Goal: Information Seeking & Learning: Learn about a topic

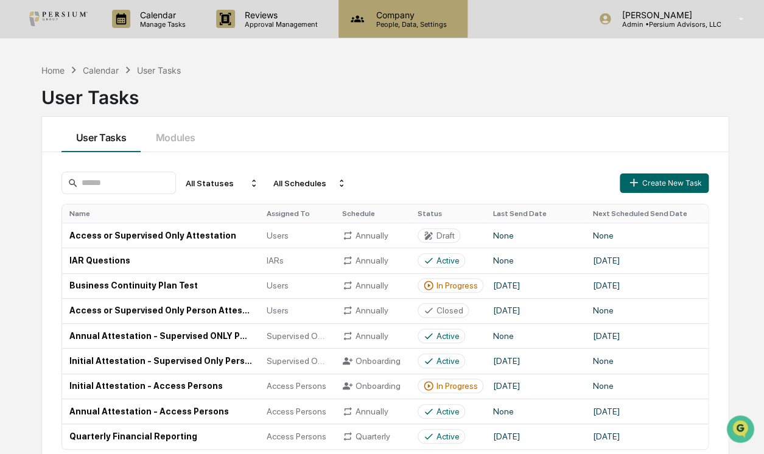
click at [414, 11] on p "Company" at bounding box center [410, 15] width 86 height 10
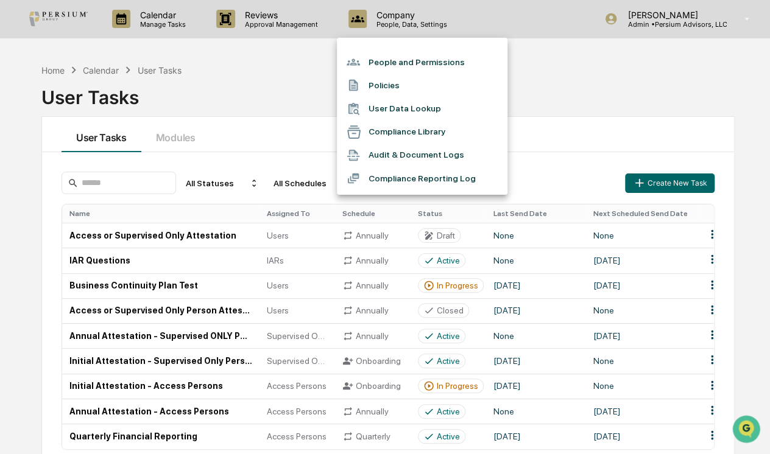
click at [396, 107] on li "User Data Lookup" at bounding box center [422, 108] width 171 height 23
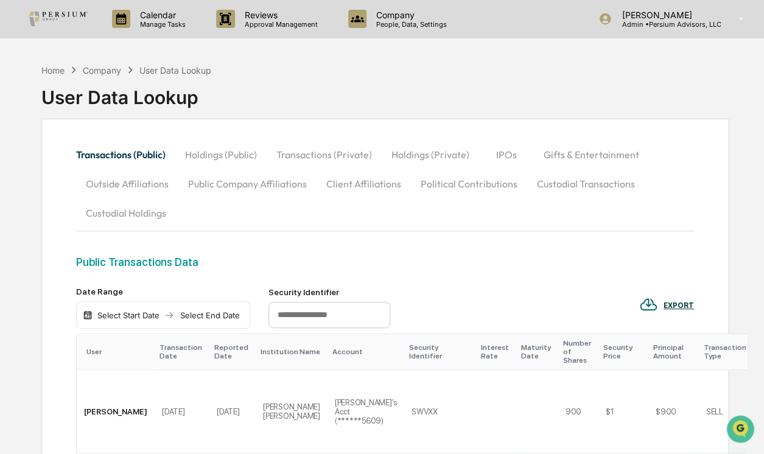
click at [399, 148] on button "Holdings (Private)" at bounding box center [430, 154] width 97 height 29
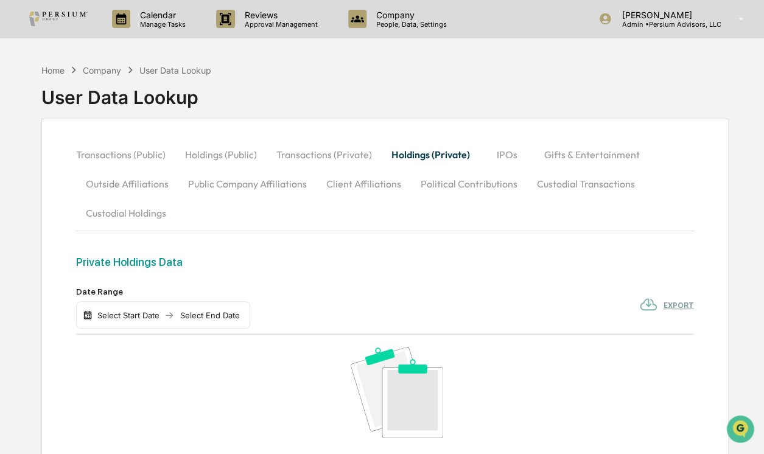
click at [327, 152] on button "Transactions (Private)" at bounding box center [324, 154] width 115 height 29
click at [471, 151] on button "Holdings (Private)" at bounding box center [430, 154] width 97 height 29
click at [505, 152] on button "IPOs" at bounding box center [507, 154] width 55 height 29
click at [552, 152] on button "Gifts & Entertainment" at bounding box center [591, 154] width 115 height 29
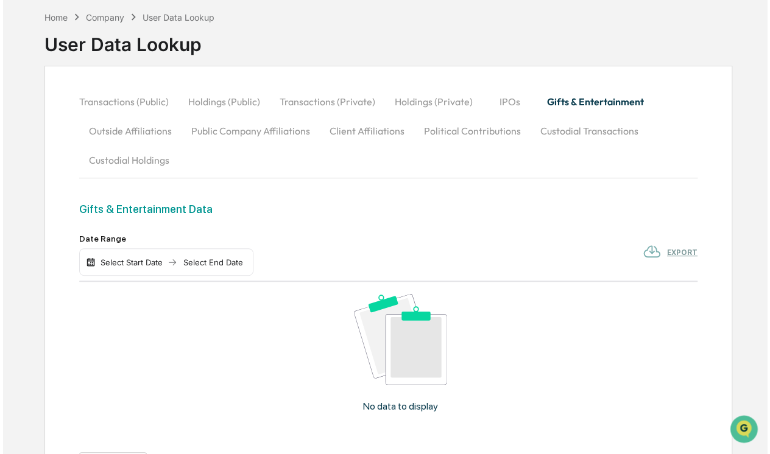
scroll to position [158, 0]
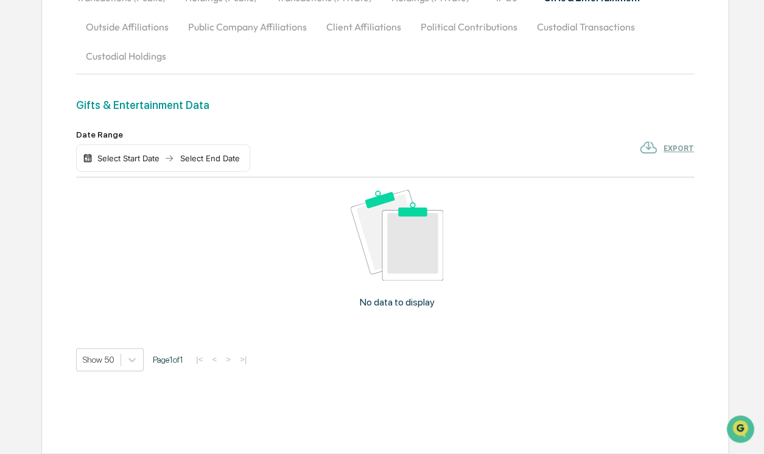
click at [135, 160] on div "Select Start Date" at bounding box center [128, 158] width 67 height 10
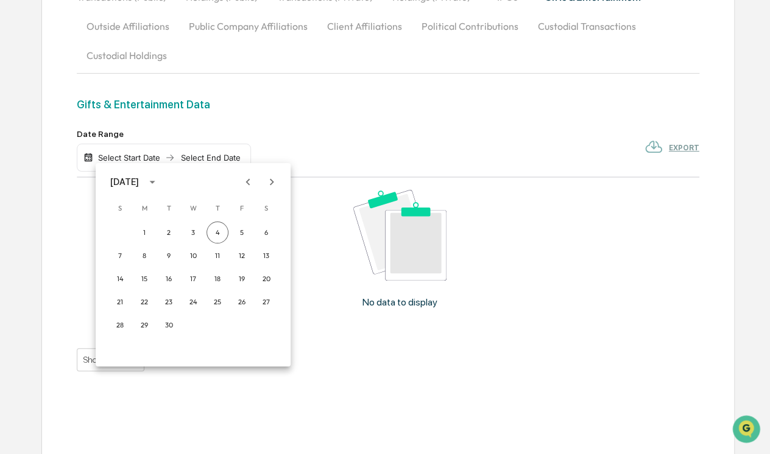
click at [159, 180] on icon "calendar view is open, switch to year view" at bounding box center [152, 181] width 13 height 13
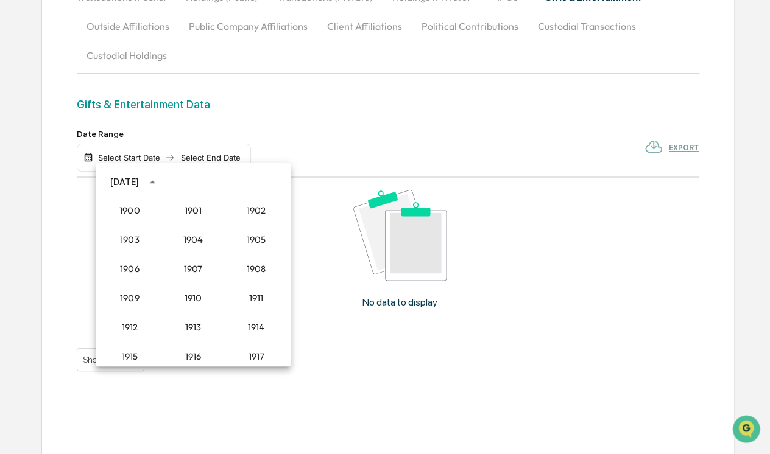
scroll to position [1127, 0]
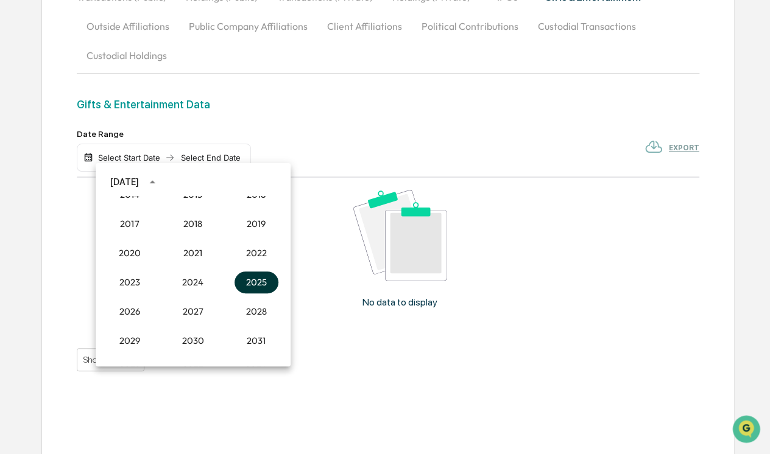
click at [251, 285] on button "2025" at bounding box center [256, 283] width 44 height 22
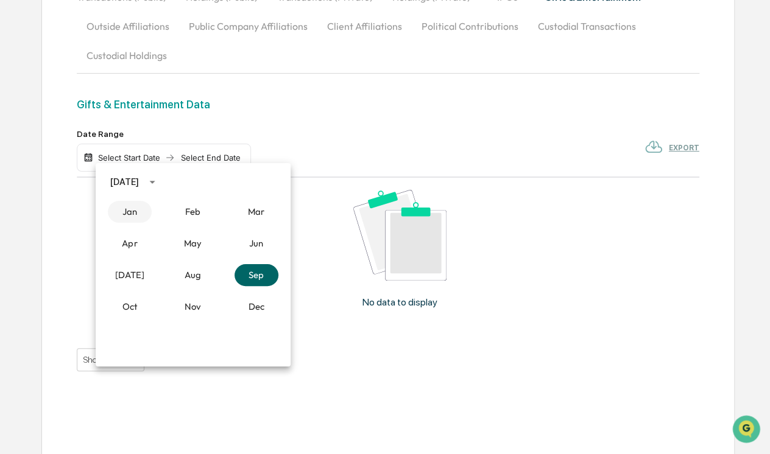
click at [135, 213] on button "Jan" at bounding box center [130, 212] width 44 height 22
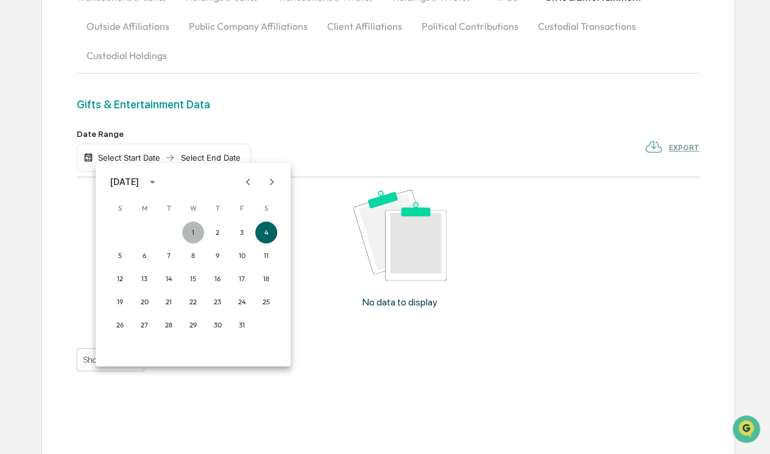
click at [186, 227] on button "1" at bounding box center [193, 233] width 22 height 22
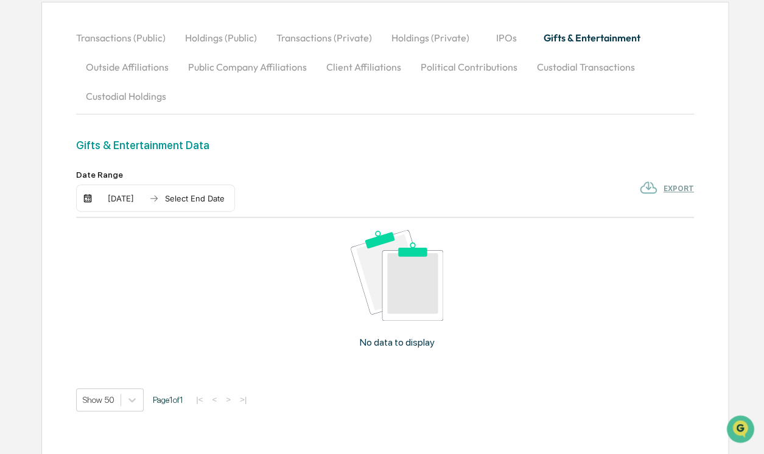
click at [202, 197] on div "Select End Date" at bounding box center [194, 199] width 67 height 10
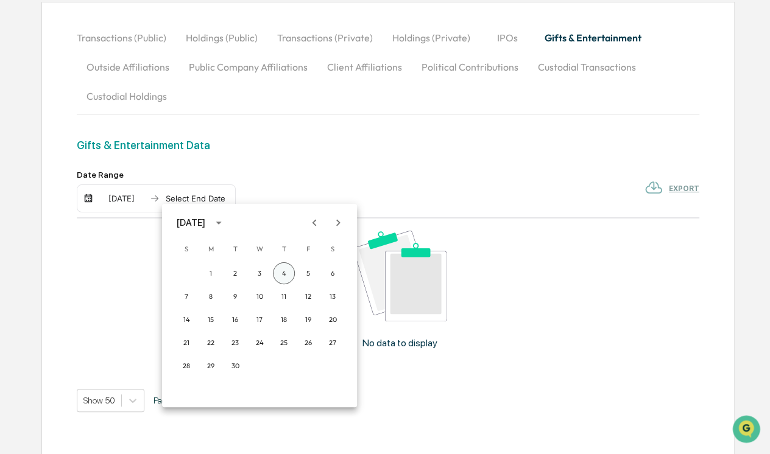
click at [284, 273] on button "4" at bounding box center [284, 273] width 22 height 22
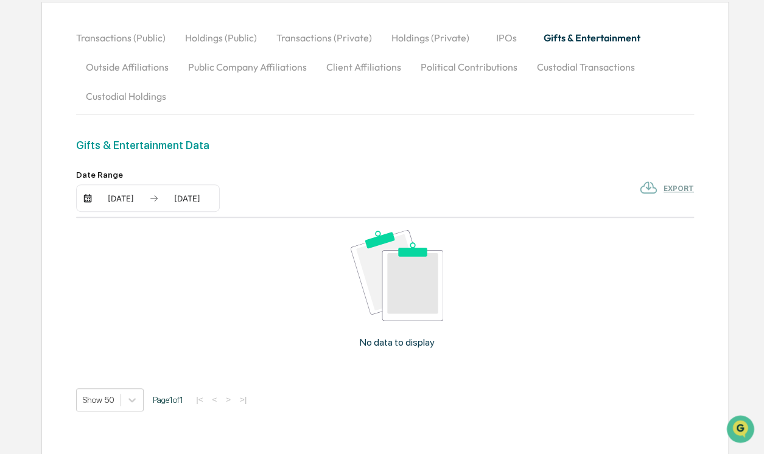
click at [374, 174] on div "Date Range 01/01/2025 09/04/2025 EXPORT" at bounding box center [385, 191] width 618 height 43
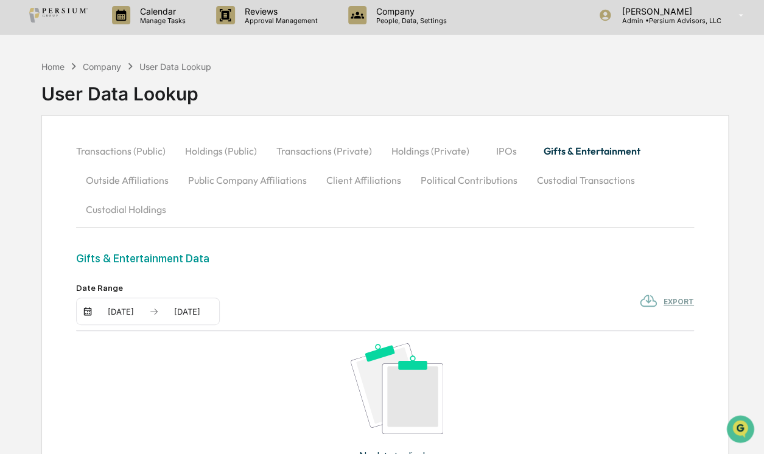
scroll to position [0, 0]
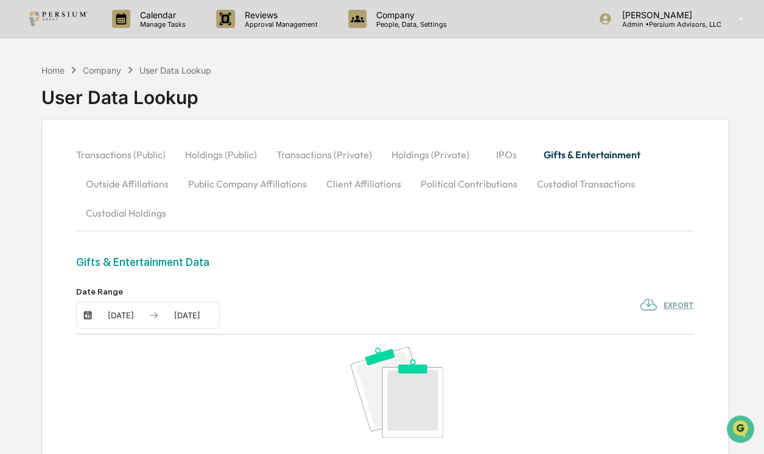
click at [133, 155] on button "Transactions (Public)" at bounding box center [125, 154] width 99 height 29
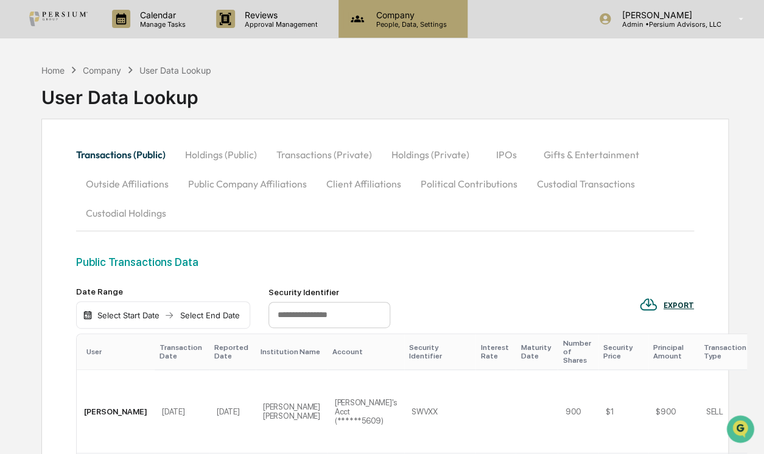
click at [396, 27] on p "People, Data, Settings" at bounding box center [410, 24] width 86 height 9
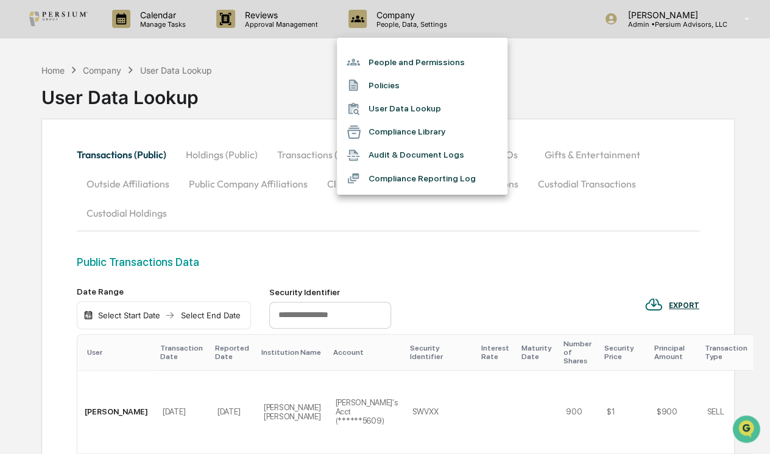
click at [290, 97] on div at bounding box center [385, 227] width 770 height 454
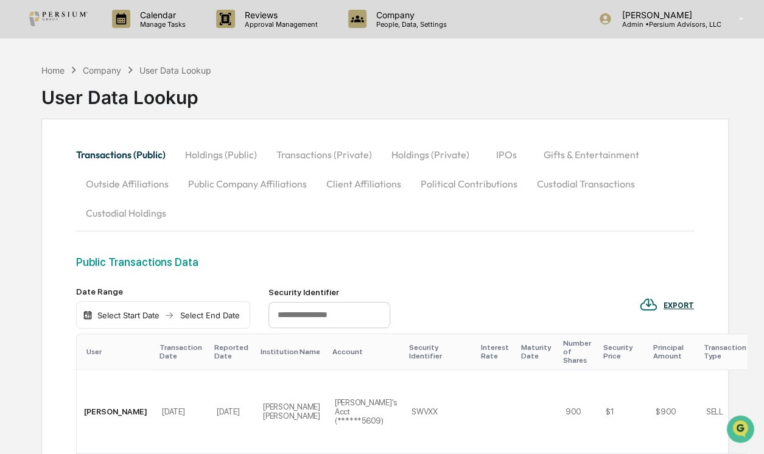
click at [280, 18] on p "Reviews" at bounding box center [279, 15] width 89 height 10
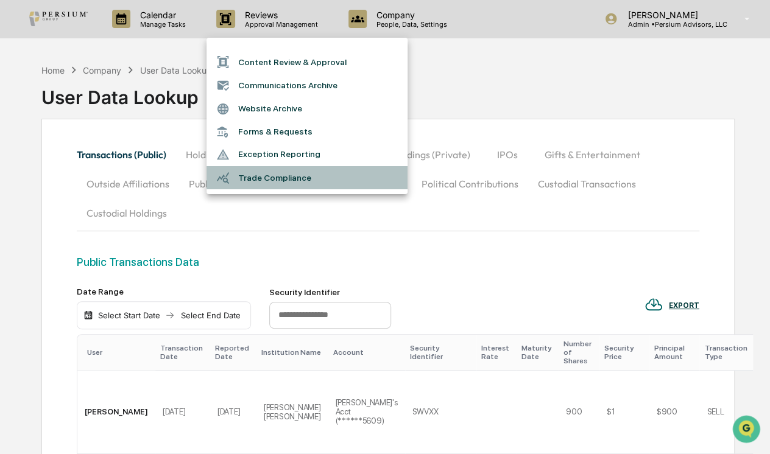
click at [266, 175] on li "Trade Compliance" at bounding box center [306, 177] width 201 height 23
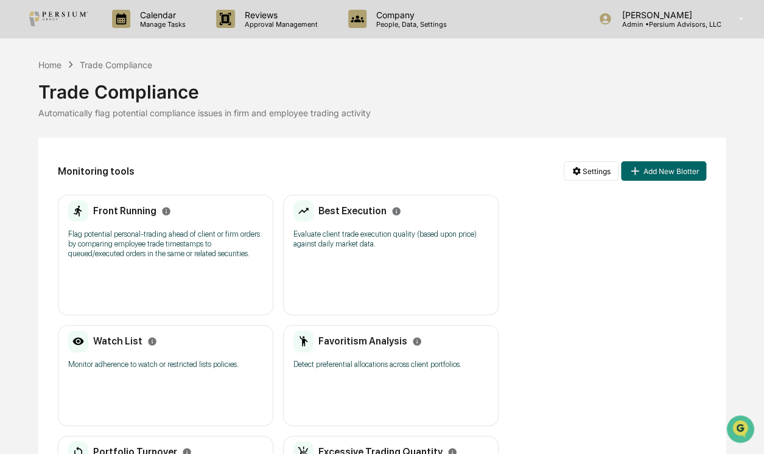
click at [127, 217] on div "Front Running" at bounding box center [119, 211] width 103 height 22
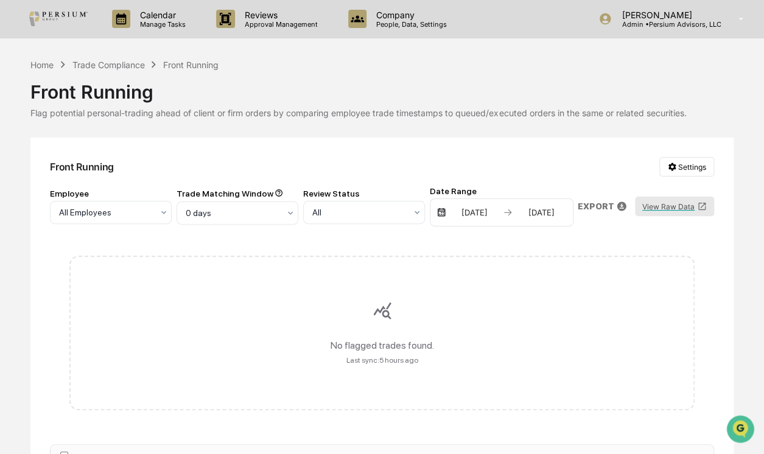
click at [670, 206] on button "View Raw Data" at bounding box center [674, 206] width 79 height 19
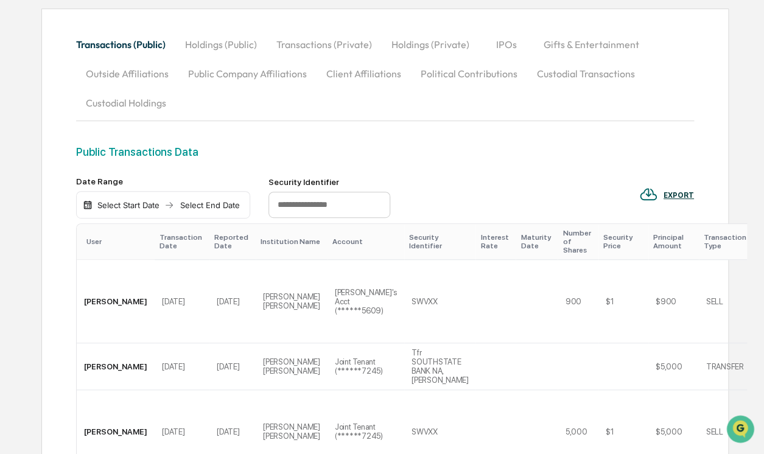
click at [85, 207] on img at bounding box center [88, 205] width 10 height 10
click at [208, 45] on button "Holdings (Public)" at bounding box center [220, 44] width 91 height 29
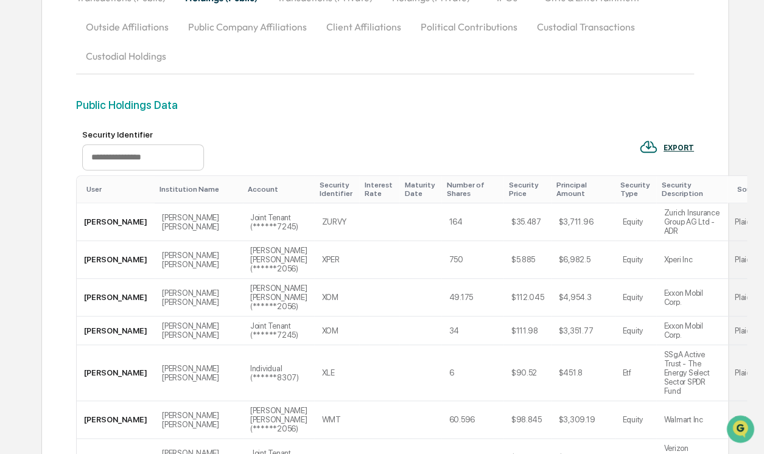
scroll to position [221, 0]
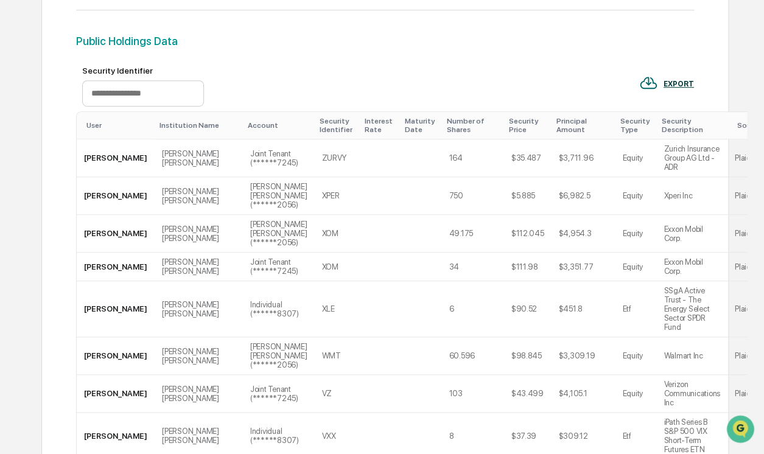
click at [319, 128] on div "Security Identifier" at bounding box center [336, 125] width 35 height 17
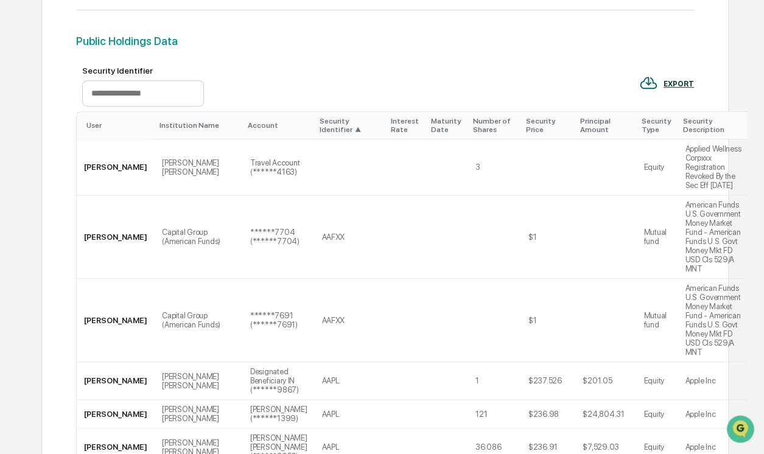
click at [94, 133] on th "User" at bounding box center [116, 125] width 78 height 27
click at [90, 127] on div "User" at bounding box center [117, 125] width 63 height 9
click at [99, 125] on div "User ▲" at bounding box center [117, 125] width 63 height 9
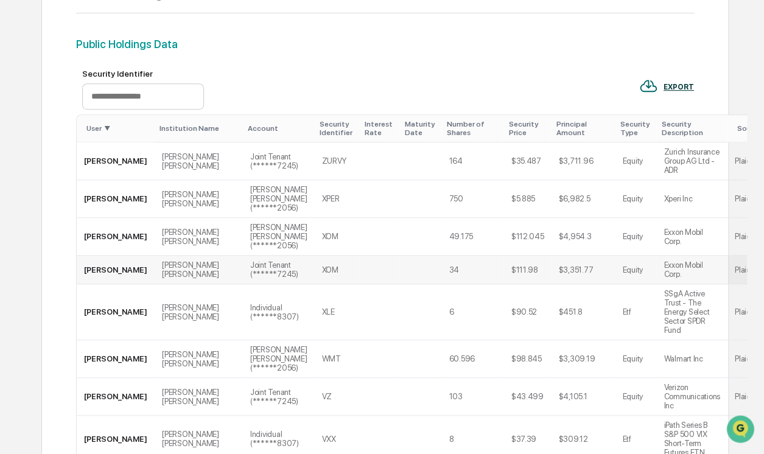
scroll to position [0, 0]
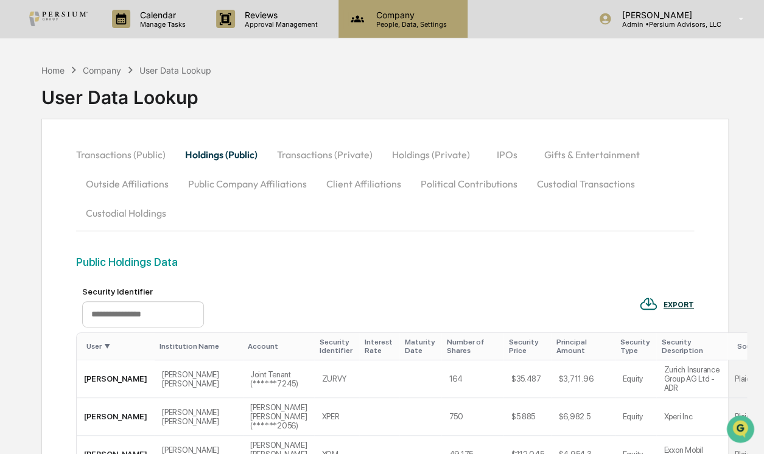
click at [396, 21] on p "People, Data, Settings" at bounding box center [410, 24] width 86 height 9
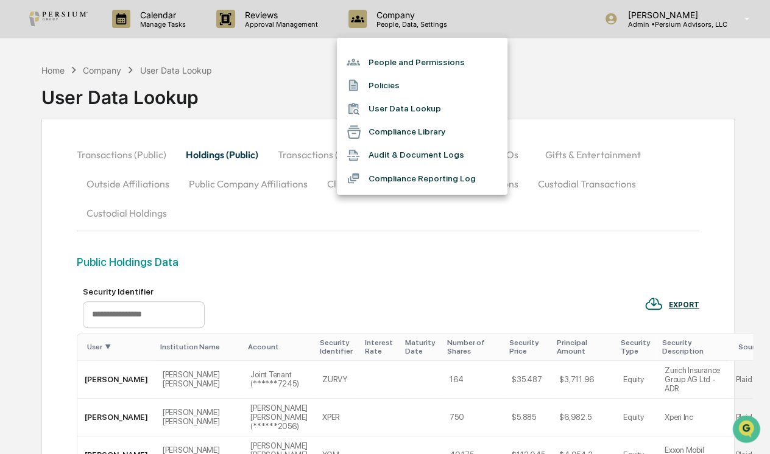
click at [406, 68] on li "People and Permissions" at bounding box center [422, 62] width 171 height 23
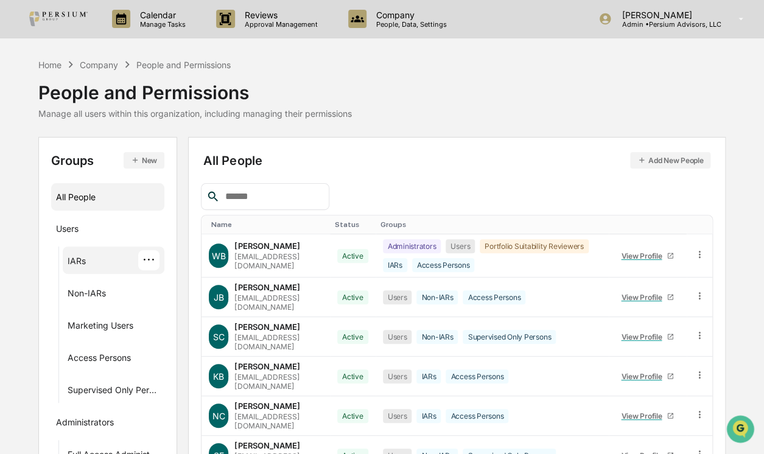
click at [91, 270] on div "IARs ···" at bounding box center [114, 260] width 102 height 27
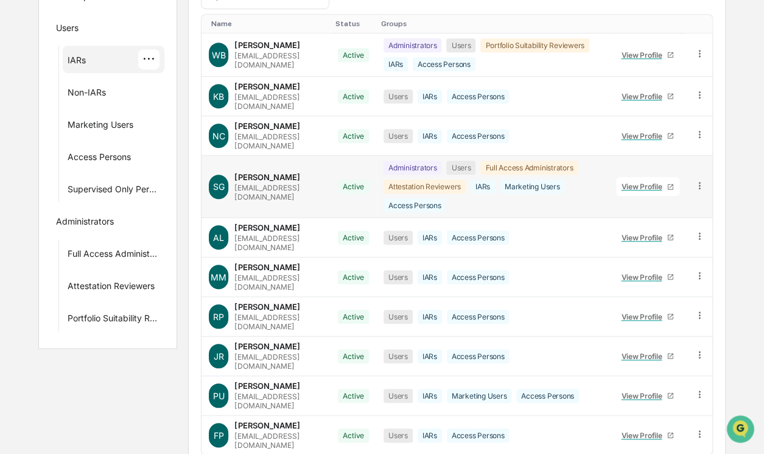
scroll to position [221, 0]
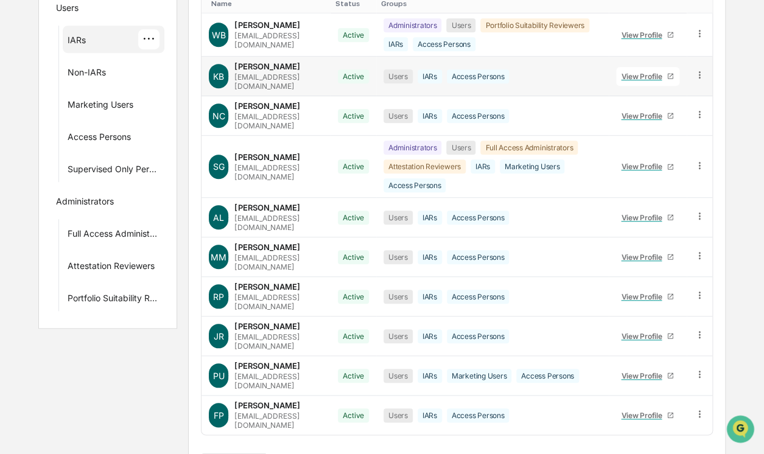
click at [255, 91] on div "kbrown@persiumgroup.com" at bounding box center [278, 81] width 89 height 18
click at [621, 86] on link "View Profile" at bounding box center [647, 76] width 63 height 19
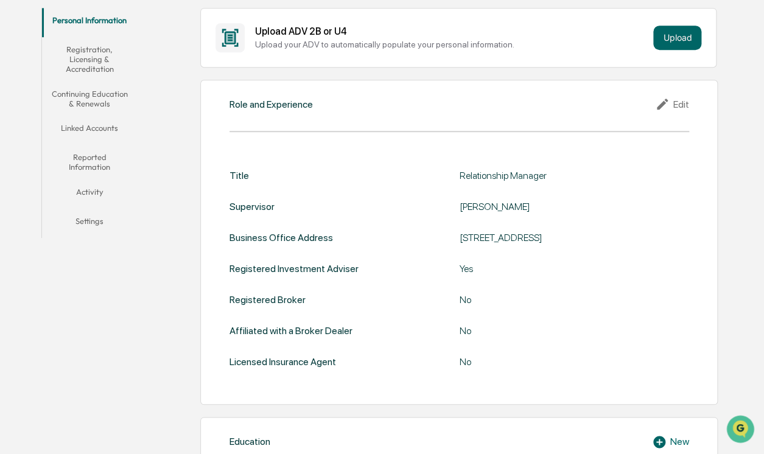
click at [108, 124] on button "Linked Accounts" at bounding box center [90, 130] width 96 height 29
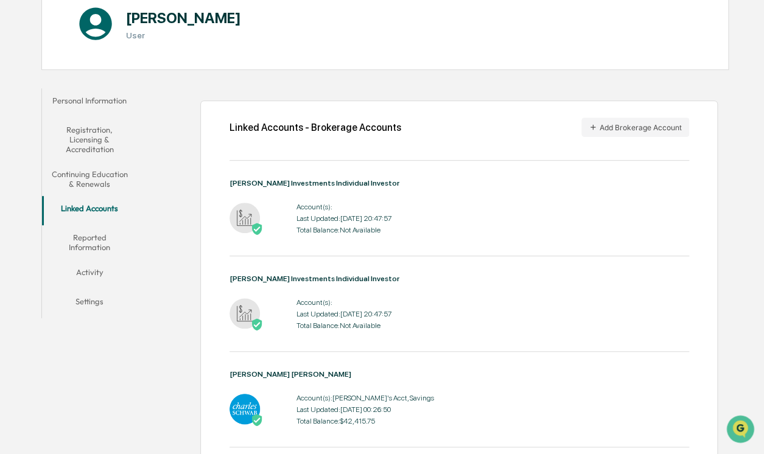
scroll to position [110, 0]
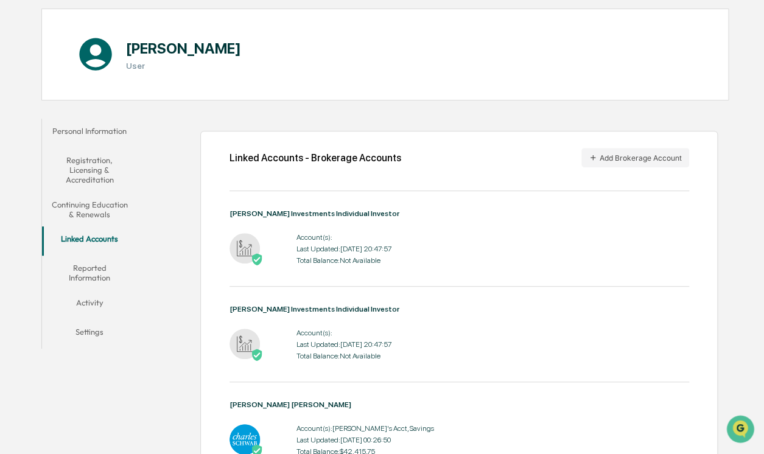
click at [85, 164] on button "Registration, Licensing & Accreditation" at bounding box center [90, 170] width 96 height 44
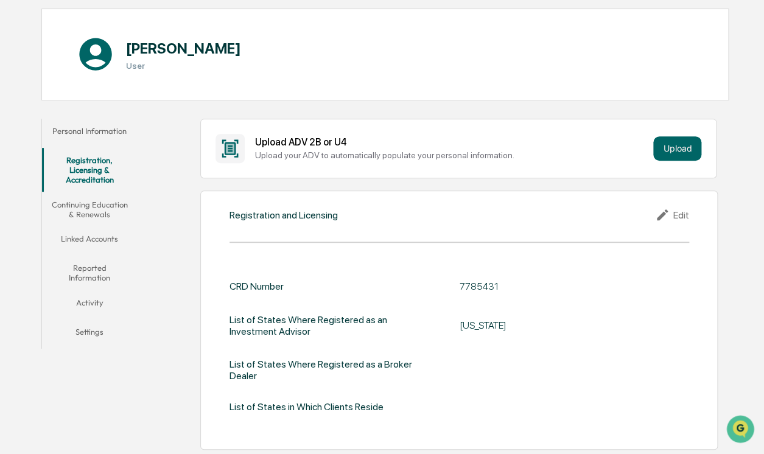
click at [79, 276] on button "Reported Information" at bounding box center [90, 273] width 96 height 35
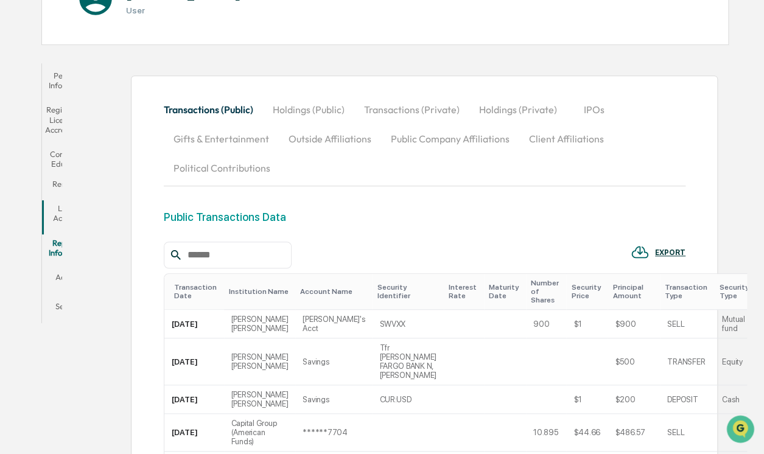
scroll to position [110, 0]
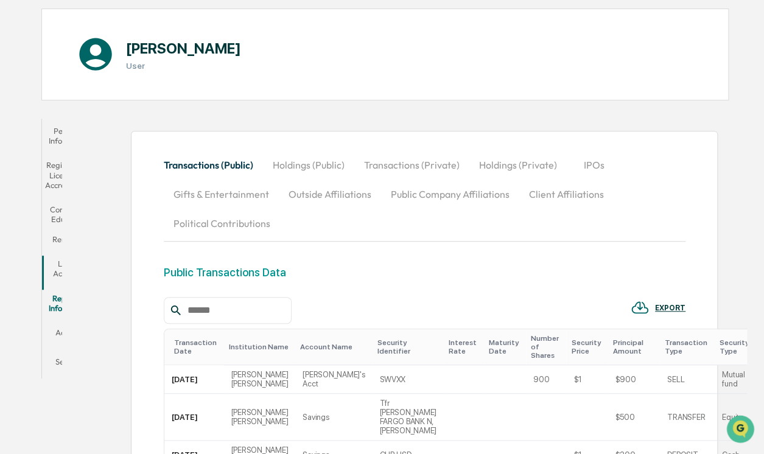
click at [354, 158] on button "Holdings (Public)" at bounding box center [308, 164] width 91 height 29
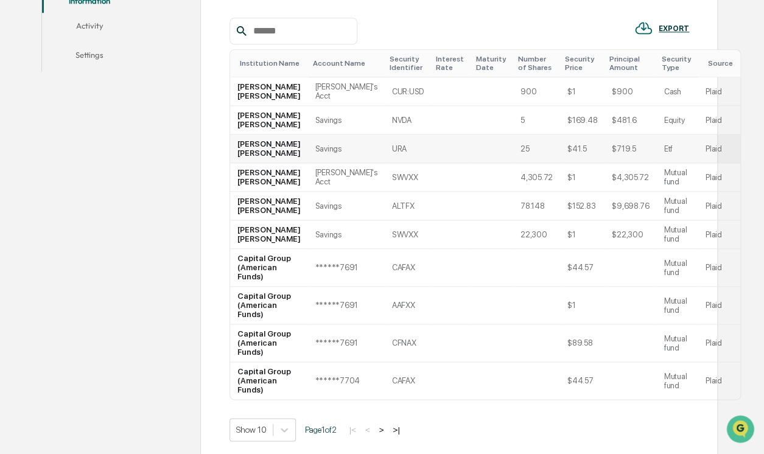
scroll to position [488, 0]
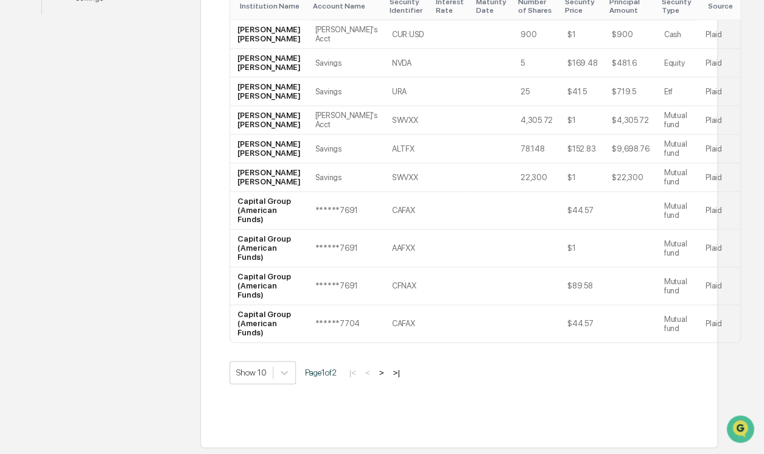
click at [387, 373] on button ">" at bounding box center [382, 373] width 12 height 10
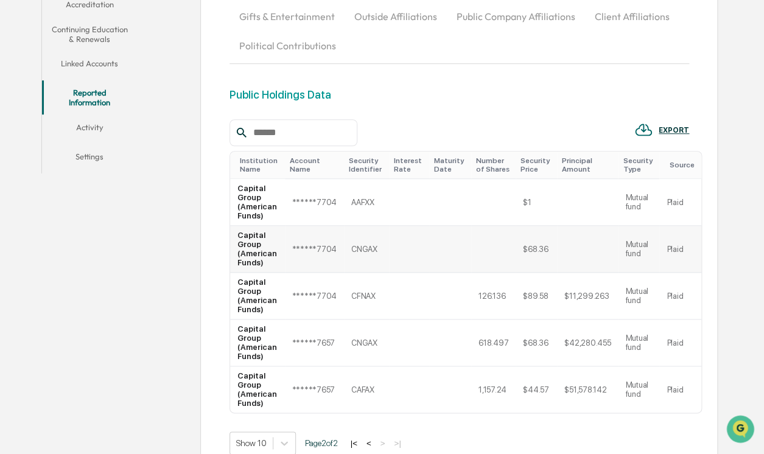
scroll to position [0, 0]
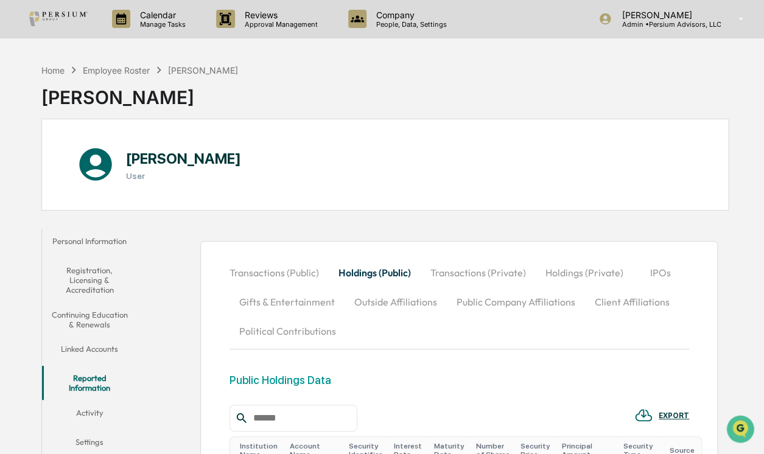
click at [292, 270] on button "Transactions (Public)" at bounding box center [279, 272] width 99 height 29
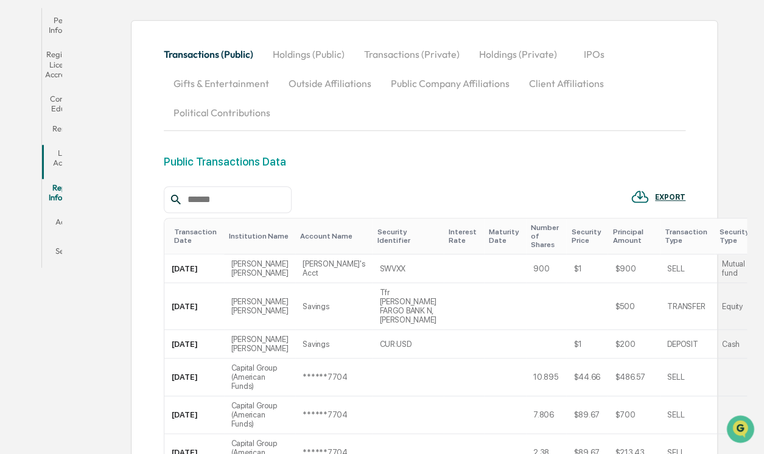
click at [96, 209] on button "Activity" at bounding box center [69, 223] width 55 height 29
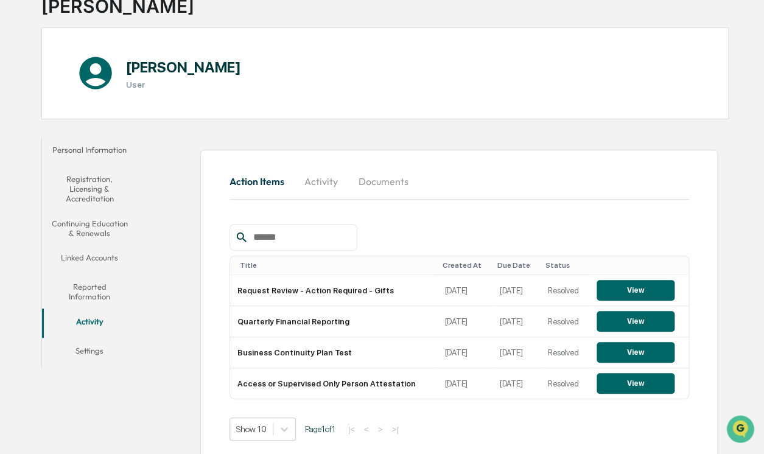
scroll to position [102, 0]
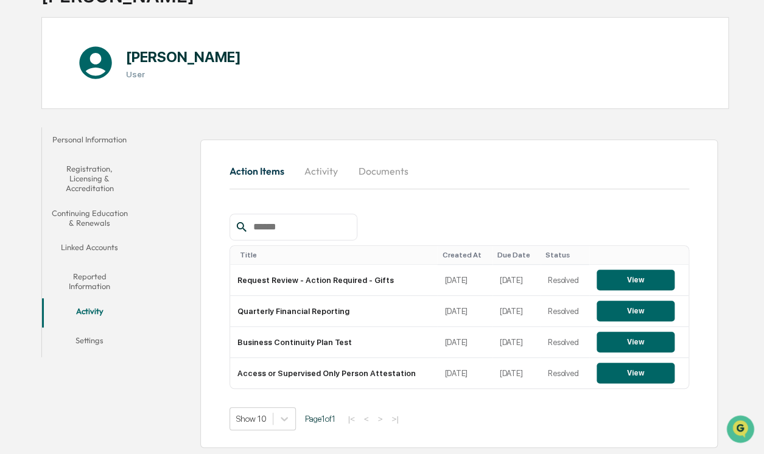
click at [380, 167] on button "Documents" at bounding box center [383, 171] width 69 height 29
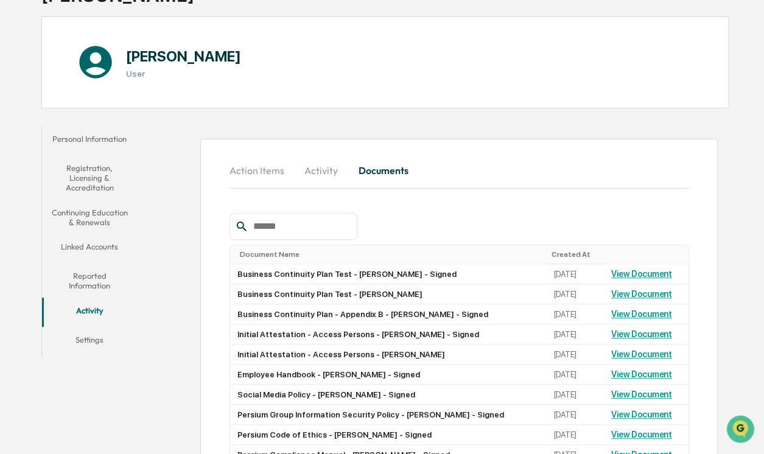
click at [257, 174] on button "Action Items" at bounding box center [262, 170] width 65 height 29
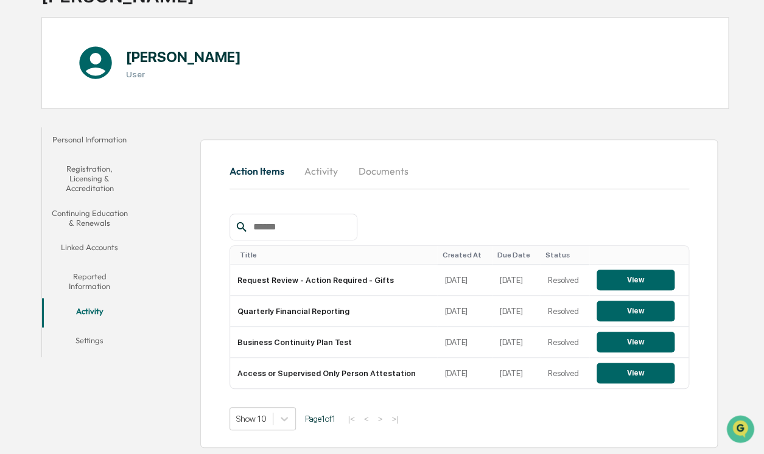
click at [398, 171] on button "Documents" at bounding box center [383, 171] width 69 height 29
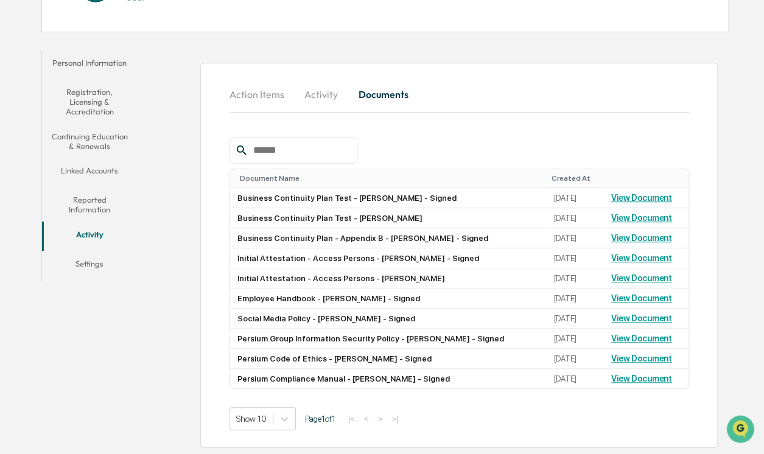
scroll to position [185, 0]
click at [620, 254] on link "View Document" at bounding box center [641, 258] width 61 height 10
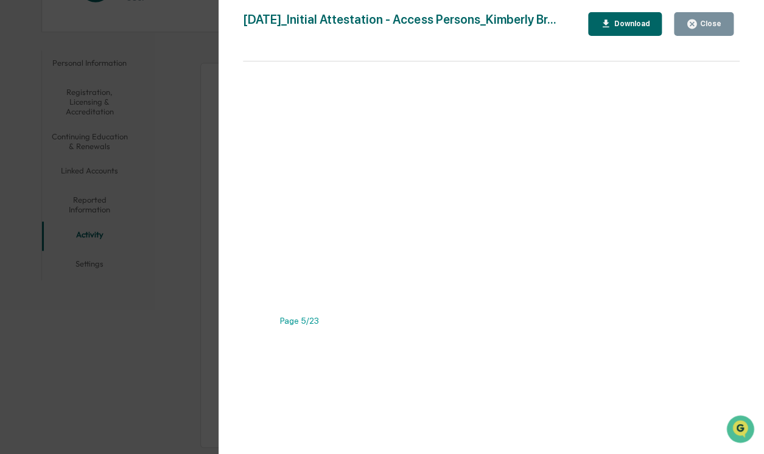
scroll to position [2657, 0]
click at [715, 32] on button "Close" at bounding box center [704, 24] width 60 height 24
click at [711, 26] on div "Close" at bounding box center [710, 23] width 24 height 9
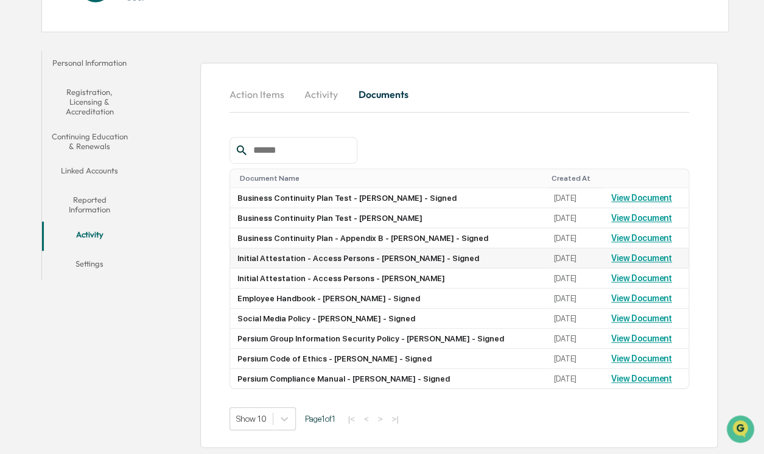
click at [644, 254] on link "View Document" at bounding box center [641, 258] width 61 height 10
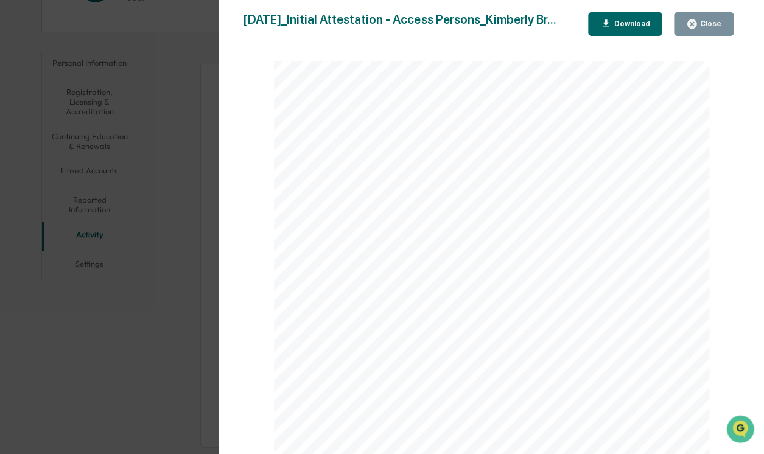
scroll to position [3986, 0]
click at [171, 333] on div "Version History [DATE] 08:48 PM [PERSON_NAME] [DATE]_Initial Attestation - Acce…" at bounding box center [382, 227] width 764 height 454
click at [699, 30] on button "Close" at bounding box center [704, 24] width 60 height 24
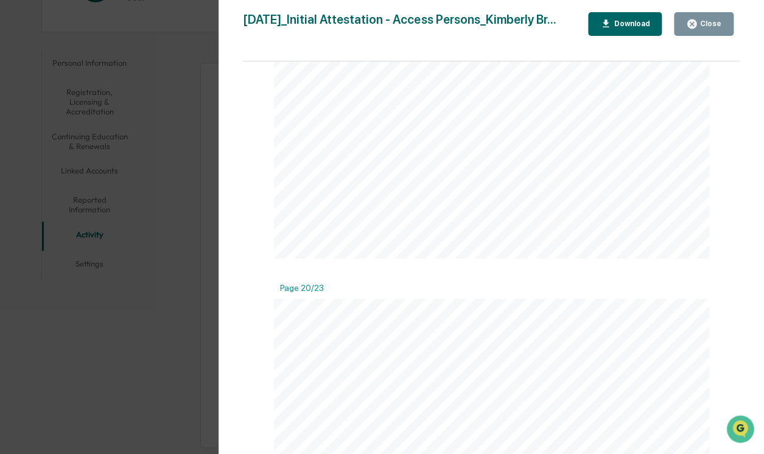
click at [709, 24] on div "Close" at bounding box center [710, 23] width 24 height 9
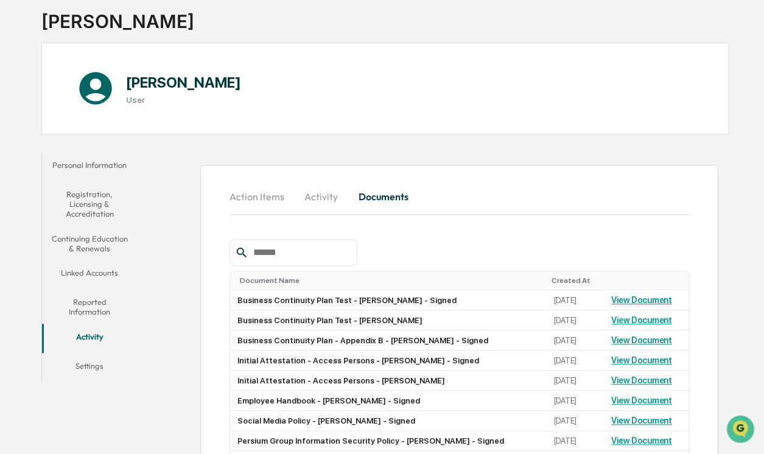
scroll to position [185, 0]
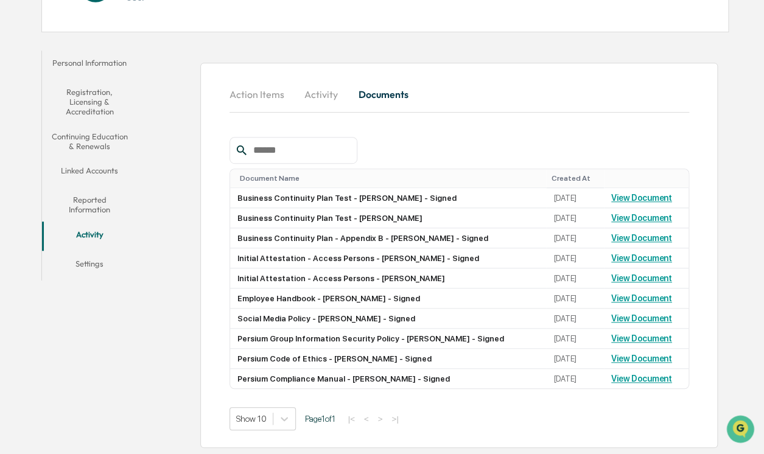
click at [91, 162] on button "Linked Accounts" at bounding box center [90, 172] width 96 height 29
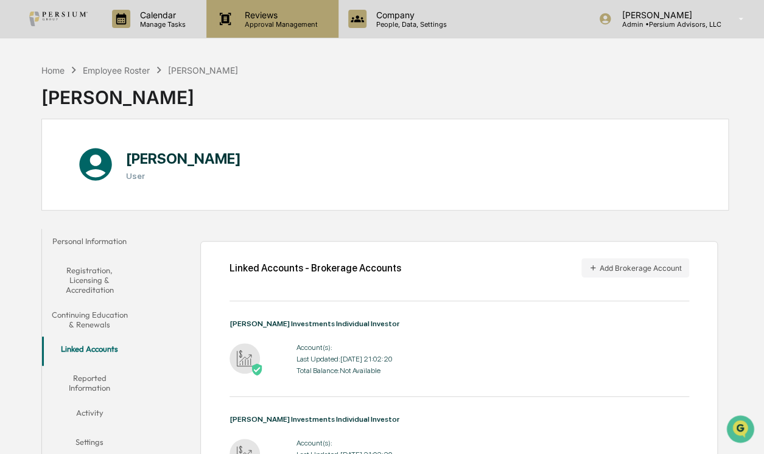
click at [262, 24] on p "Approval Management" at bounding box center [279, 24] width 89 height 9
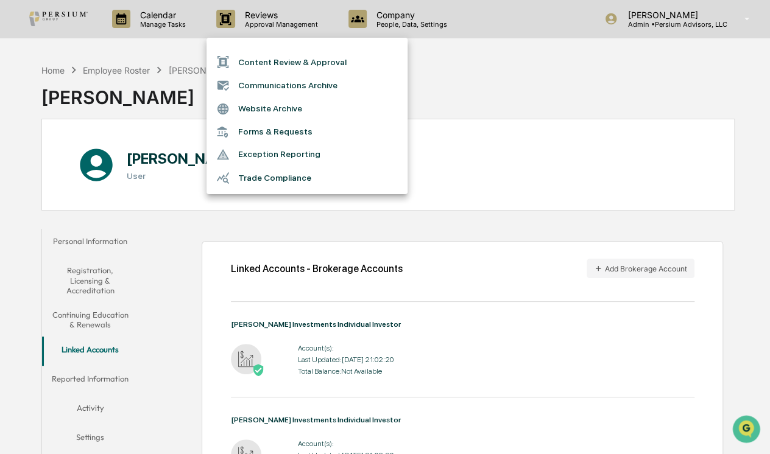
click at [608, 105] on div at bounding box center [385, 227] width 770 height 454
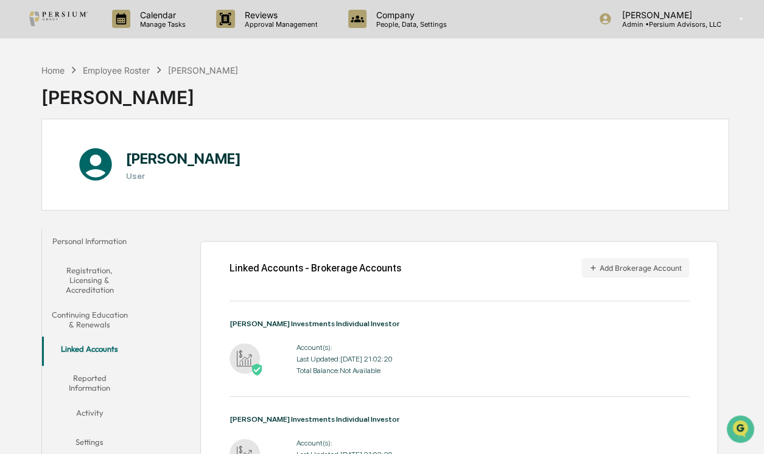
click at [412, 34] on div "Company People, Data, Settings" at bounding box center [403, 19] width 129 height 38
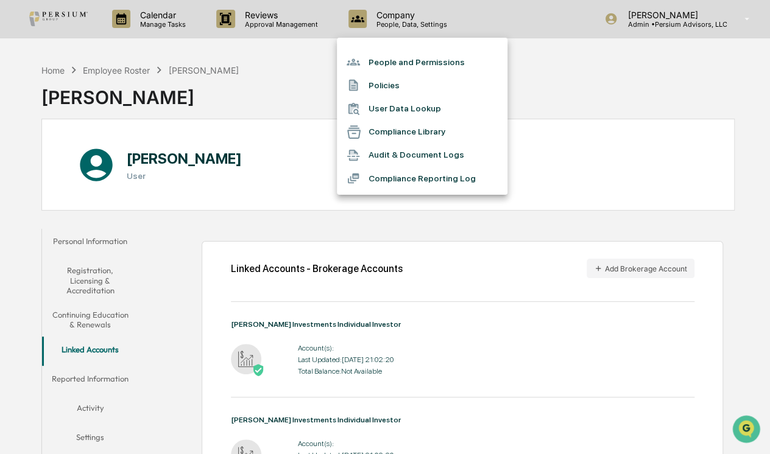
drag, startPoint x: 596, startPoint y: 115, endPoint x: 466, endPoint y: 78, distance: 135.5
click at [597, 115] on div at bounding box center [385, 227] width 770 height 454
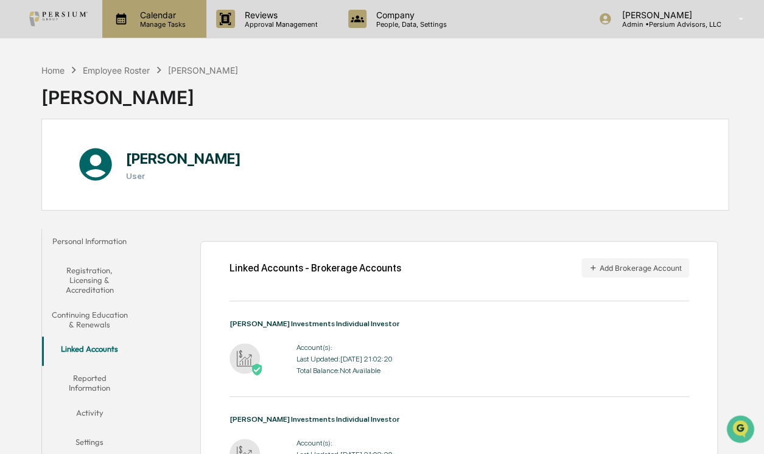
click at [153, 27] on p "Manage Tasks" at bounding box center [161, 24] width 62 height 9
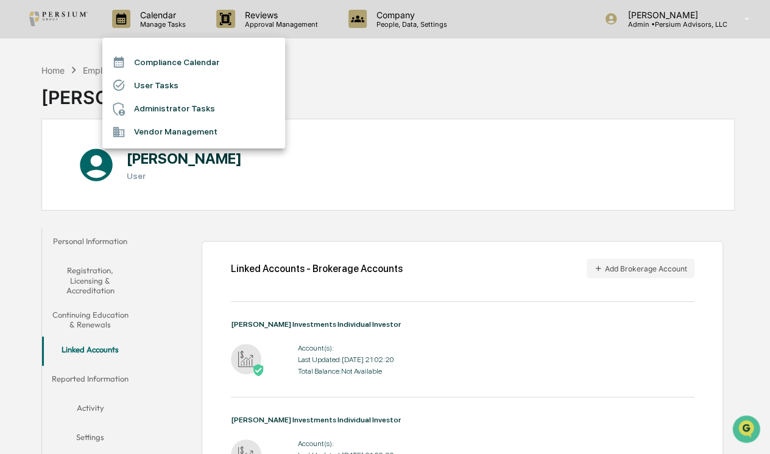
click at [376, 95] on div at bounding box center [385, 227] width 770 height 454
